Goal: Transaction & Acquisition: Purchase product/service

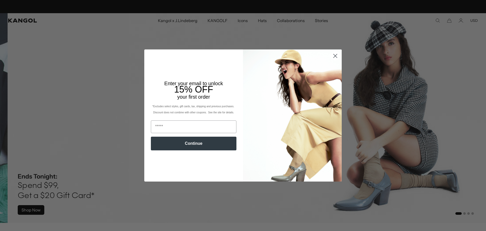
click at [335, 55] on circle "Close dialog" at bounding box center [335, 56] width 8 height 8
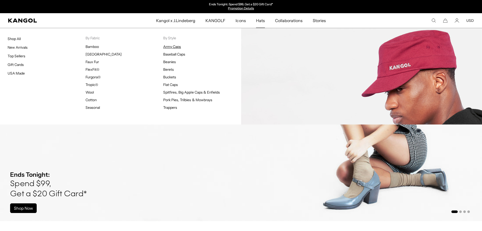
click at [172, 48] on link "Army Caps" at bounding box center [172, 46] width 18 height 5
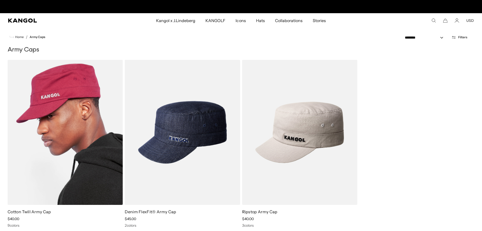
scroll to position [0, 104]
click at [95, 133] on img at bounding box center [65, 132] width 115 height 145
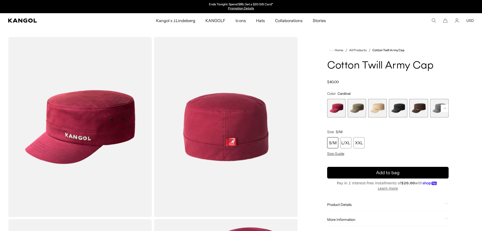
click at [435, 104] on span "6 of 9" at bounding box center [439, 108] width 18 height 18
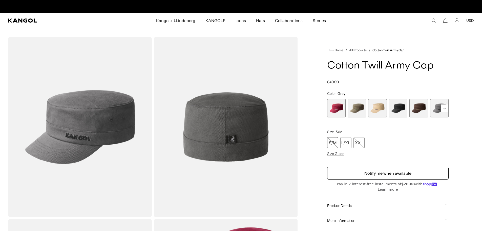
scroll to position [0, 104]
click at [403, 105] on span "4 of 9" at bounding box center [398, 108] width 18 height 18
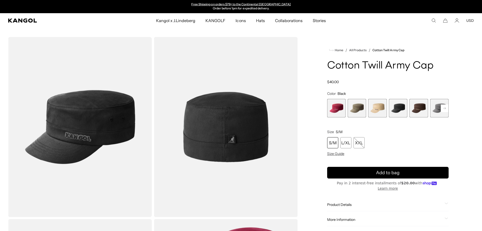
click at [437, 106] on span "6 of 9" at bounding box center [439, 108] width 18 height 18
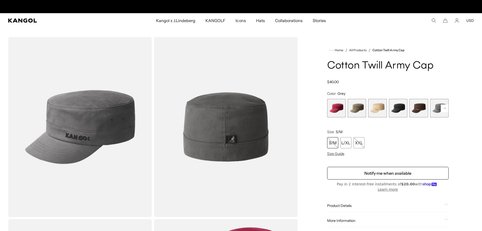
scroll to position [0, 104]
